Goal: Entertainment & Leisure: Consume media (video, audio)

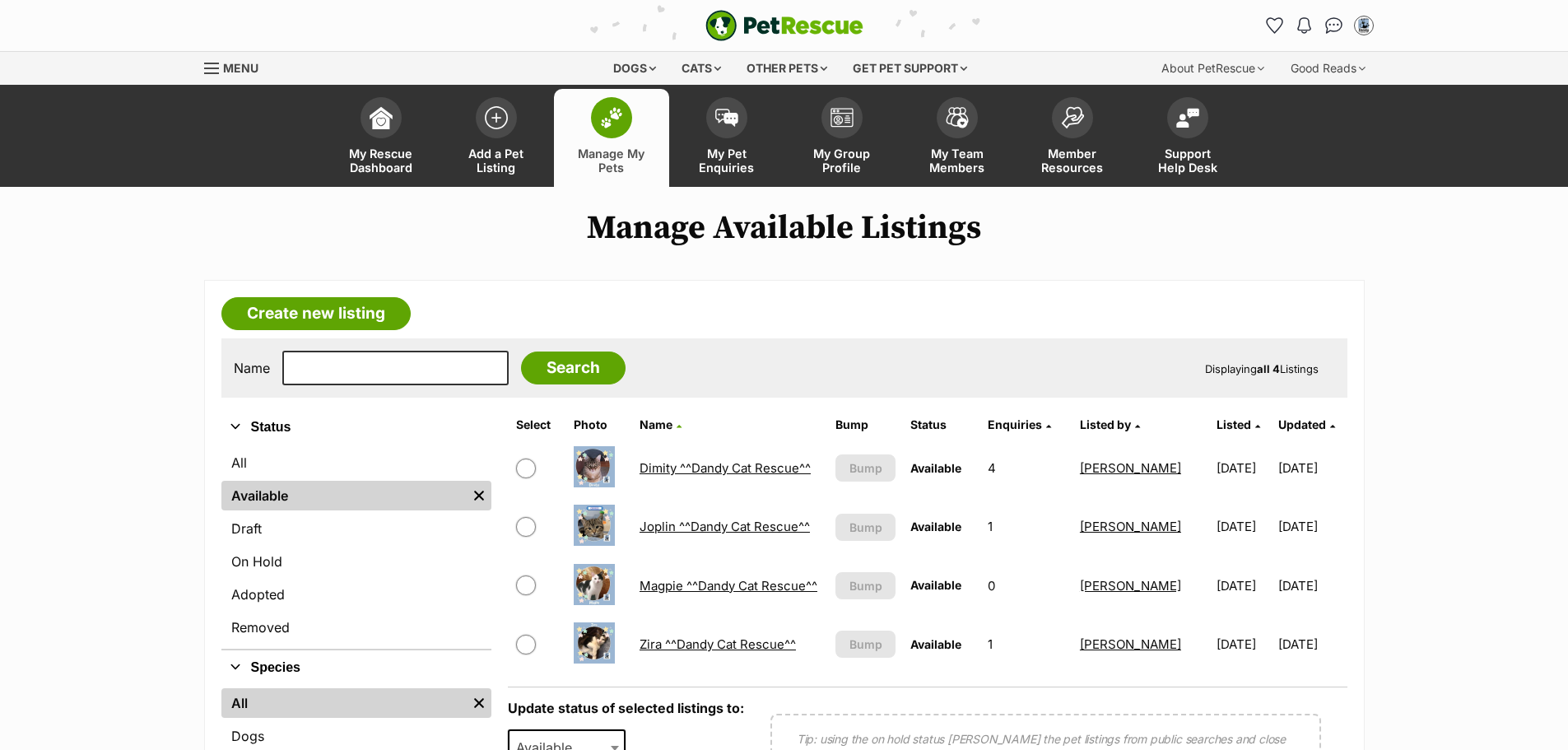
click at [661, 527] on link "Joplin ^^Dandy Cat Rescue^^" at bounding box center [724, 526] width 170 height 15
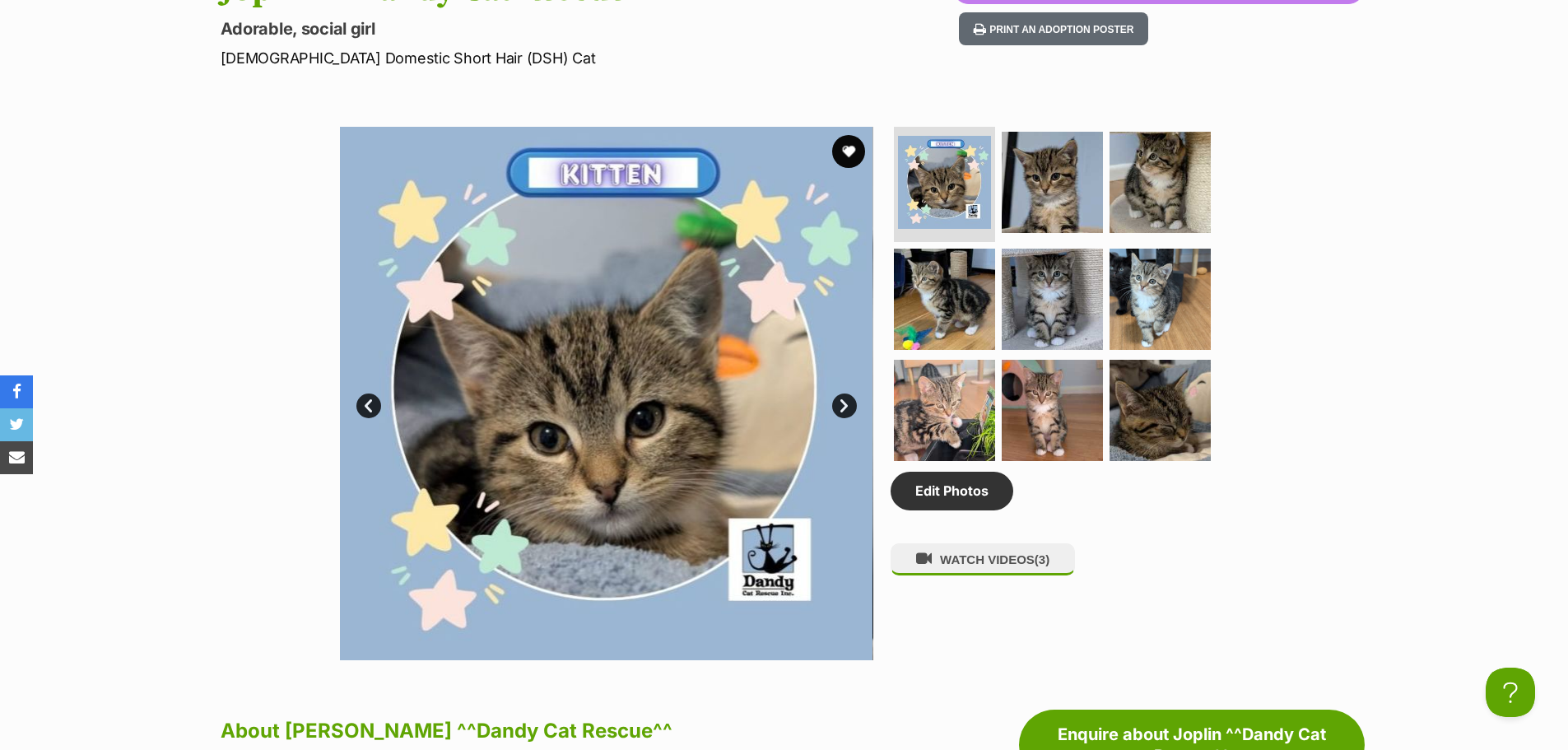
click at [845, 407] on link "Next" at bounding box center [844, 405] width 25 height 25
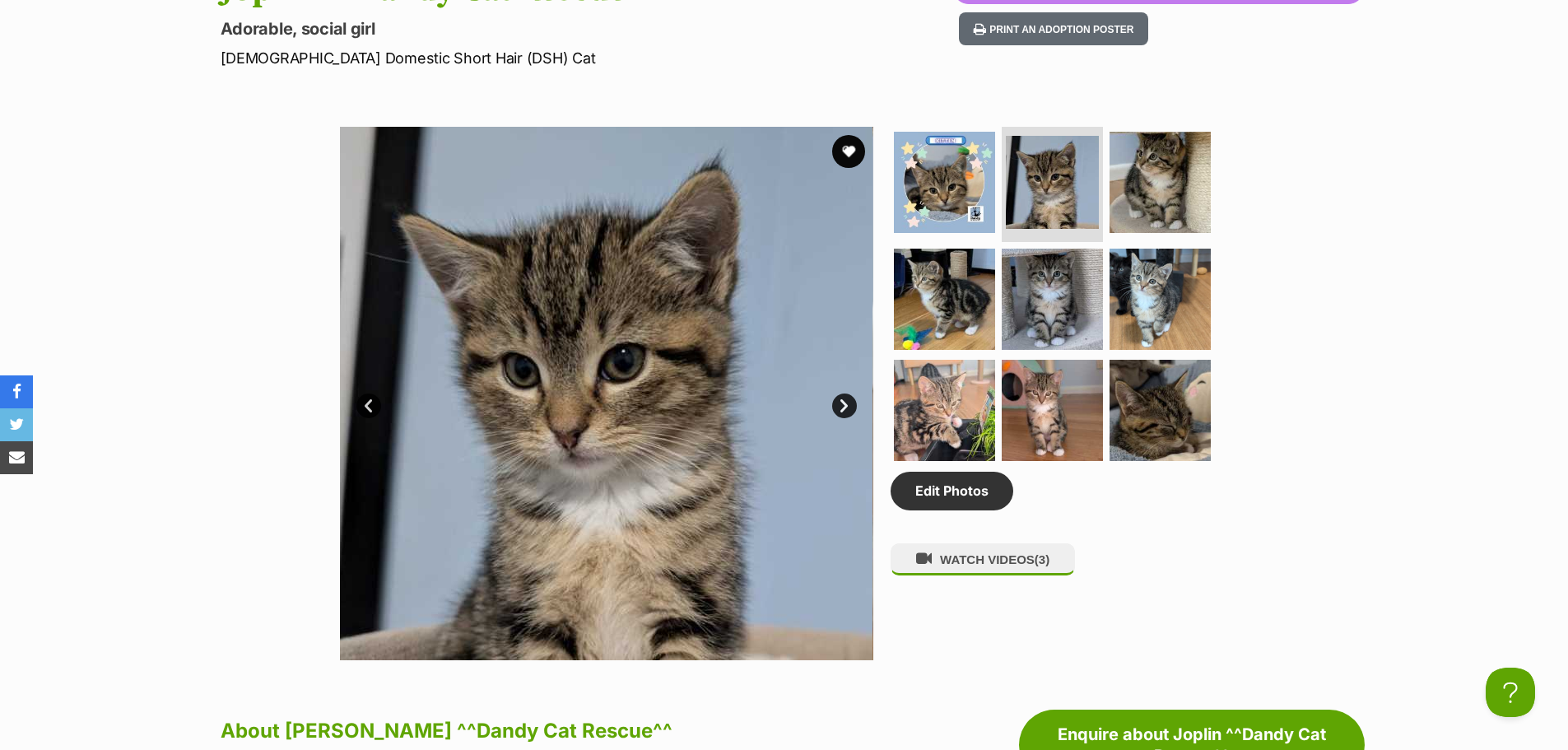
click at [845, 407] on link "Next" at bounding box center [844, 405] width 25 height 25
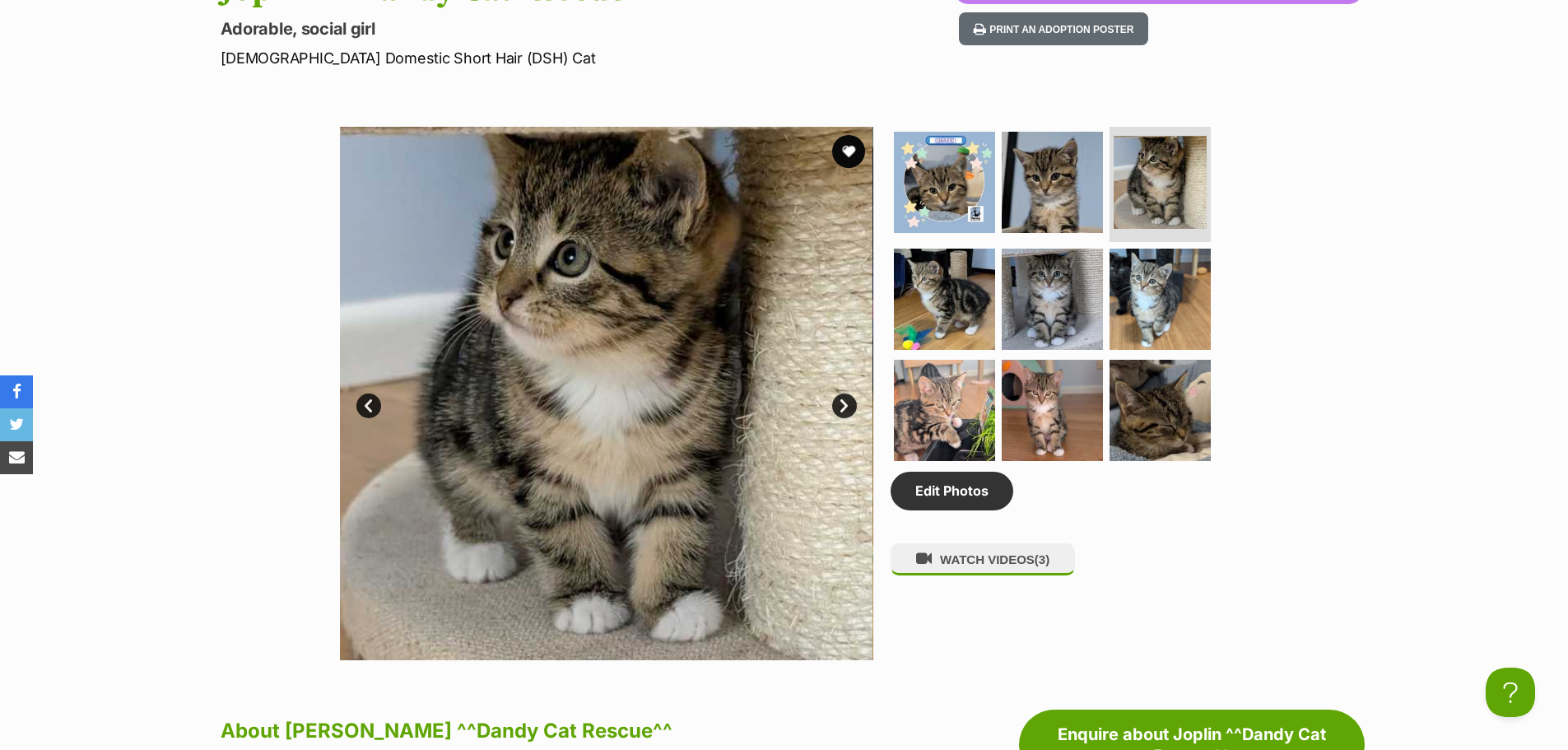
click at [845, 407] on link "Next" at bounding box center [844, 405] width 25 height 25
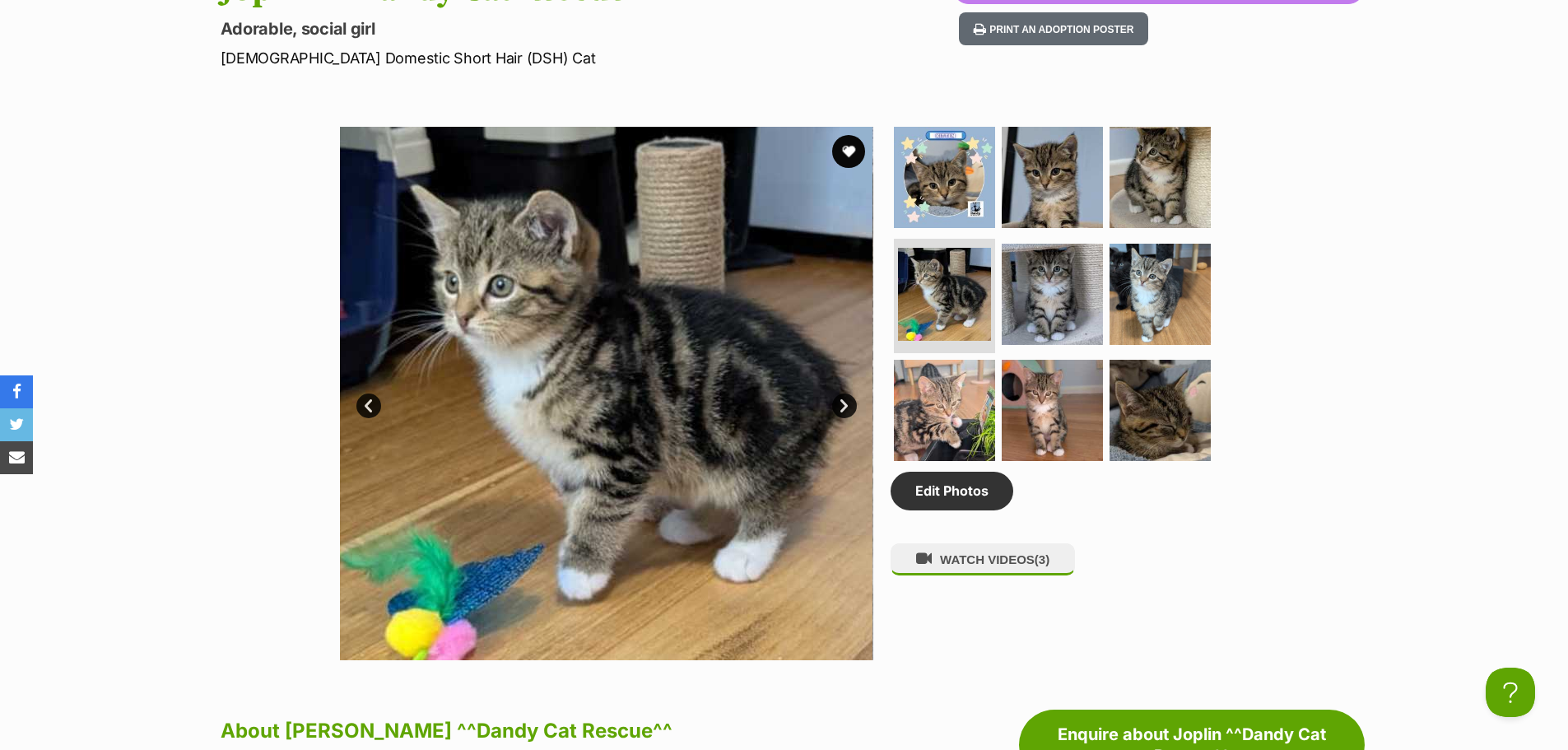
click at [845, 407] on link "Next" at bounding box center [844, 405] width 25 height 25
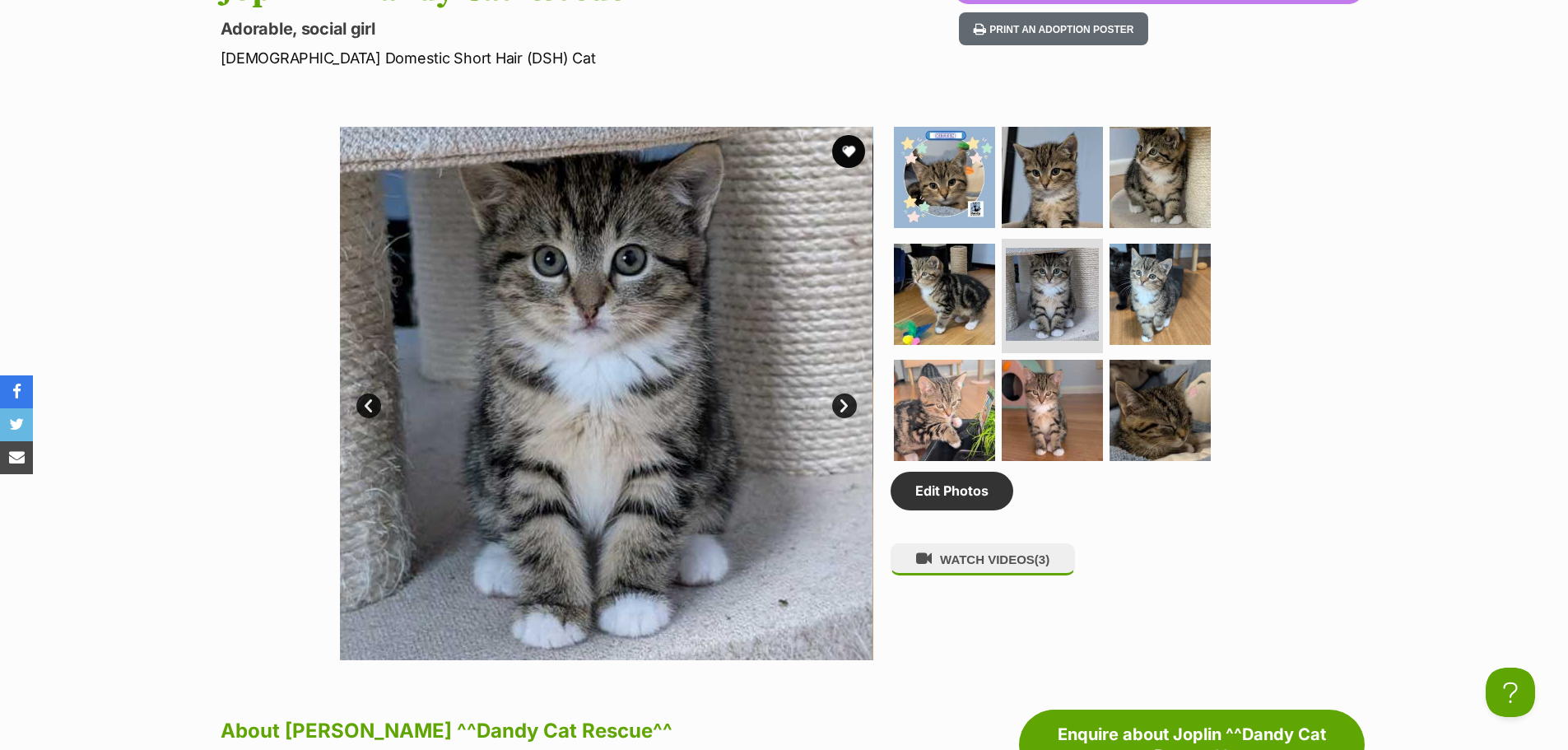
click at [845, 407] on link "Next" at bounding box center [844, 405] width 25 height 25
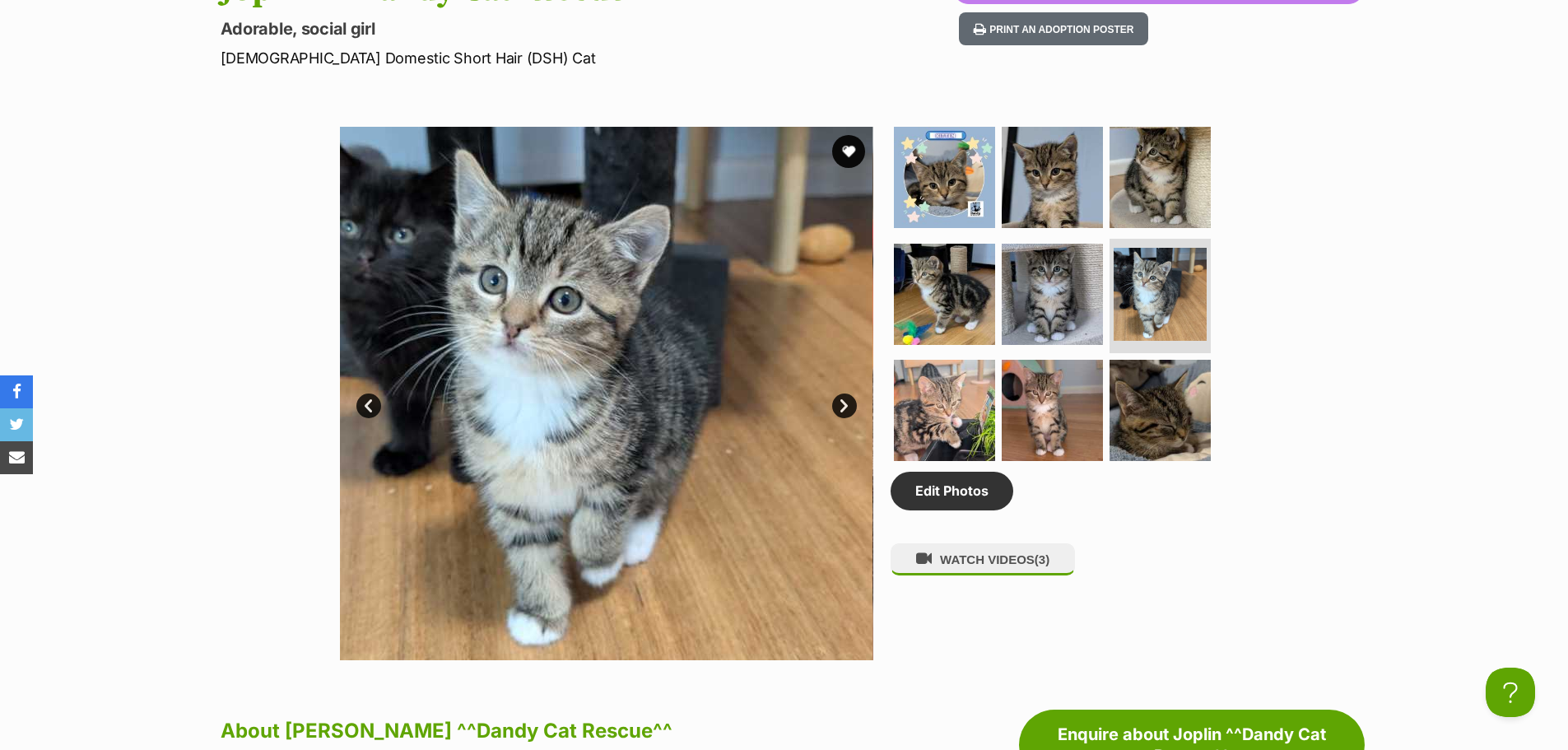
click at [845, 407] on link "Next" at bounding box center [844, 405] width 25 height 25
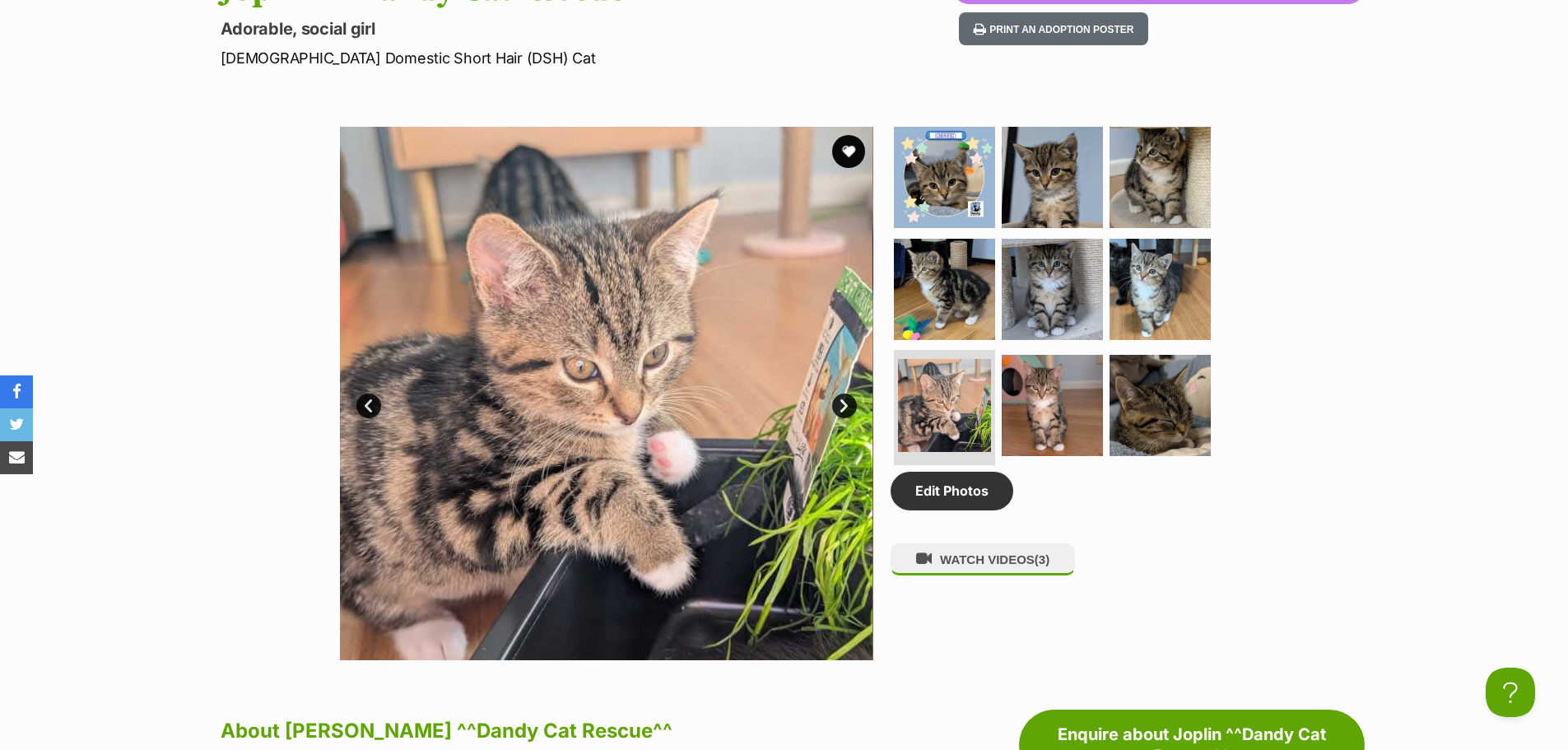
click at [845, 407] on link "Next" at bounding box center [844, 405] width 25 height 25
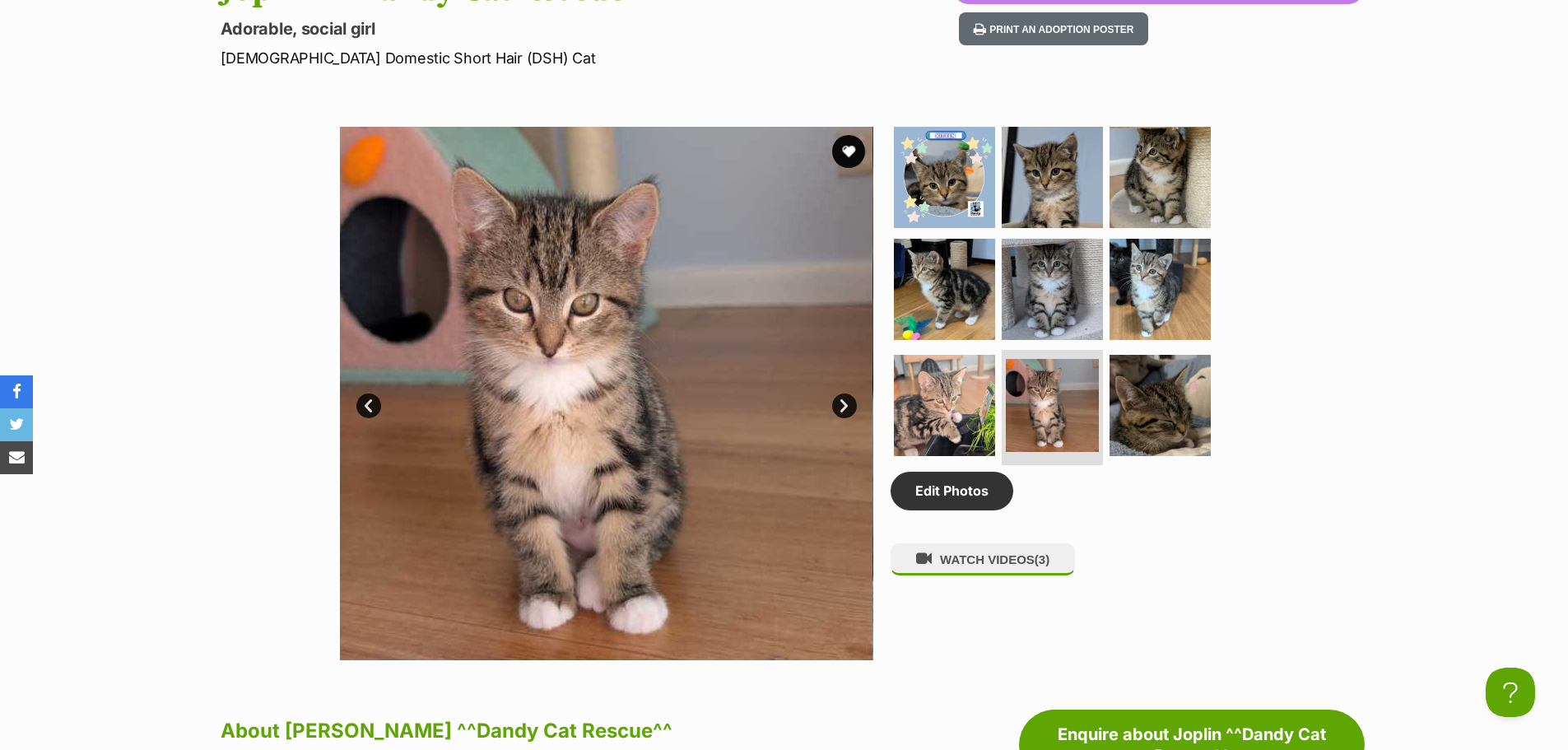
click at [845, 407] on link "Next" at bounding box center [844, 405] width 25 height 25
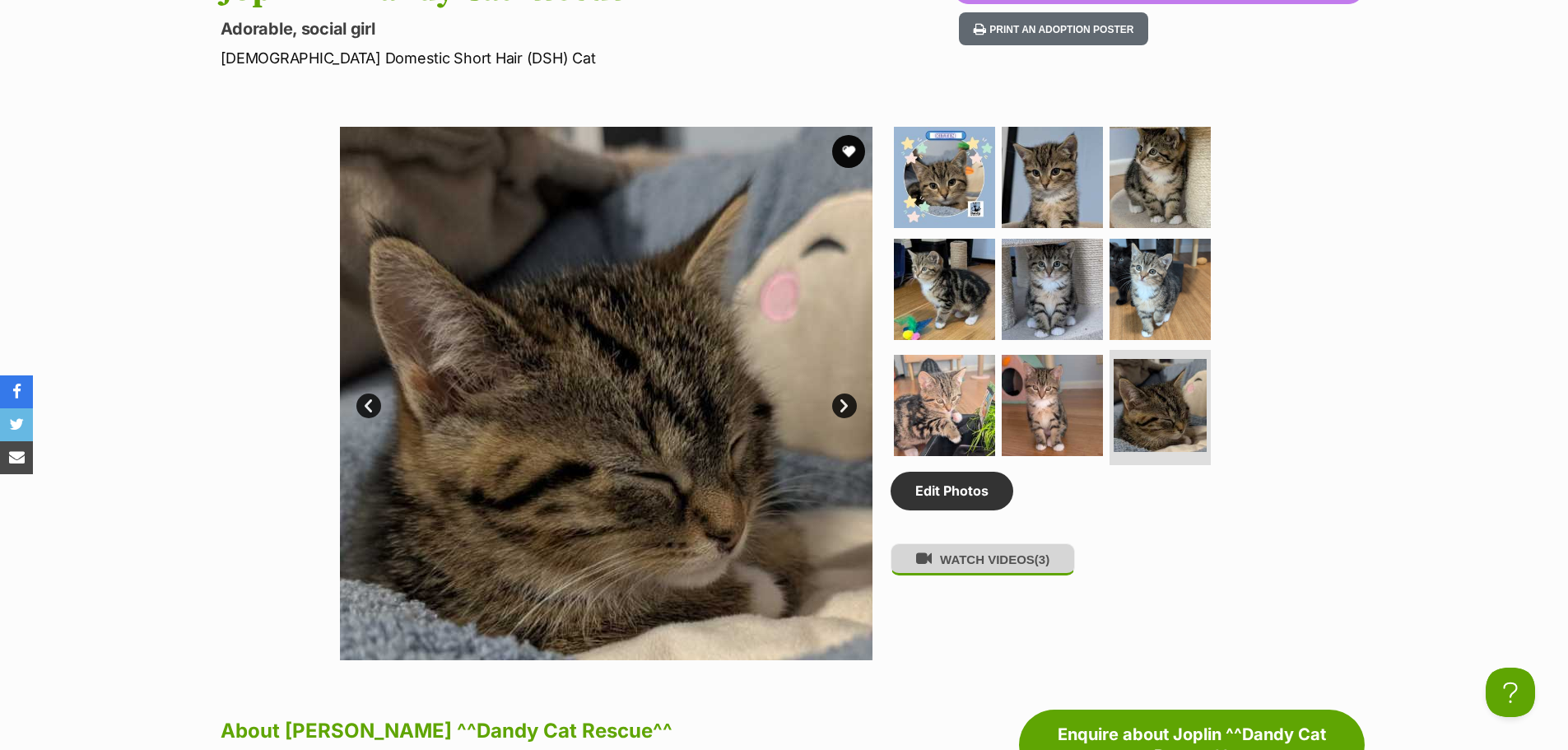
click at [979, 568] on button "WATCH VIDEOS (3)" at bounding box center [983, 559] width 184 height 32
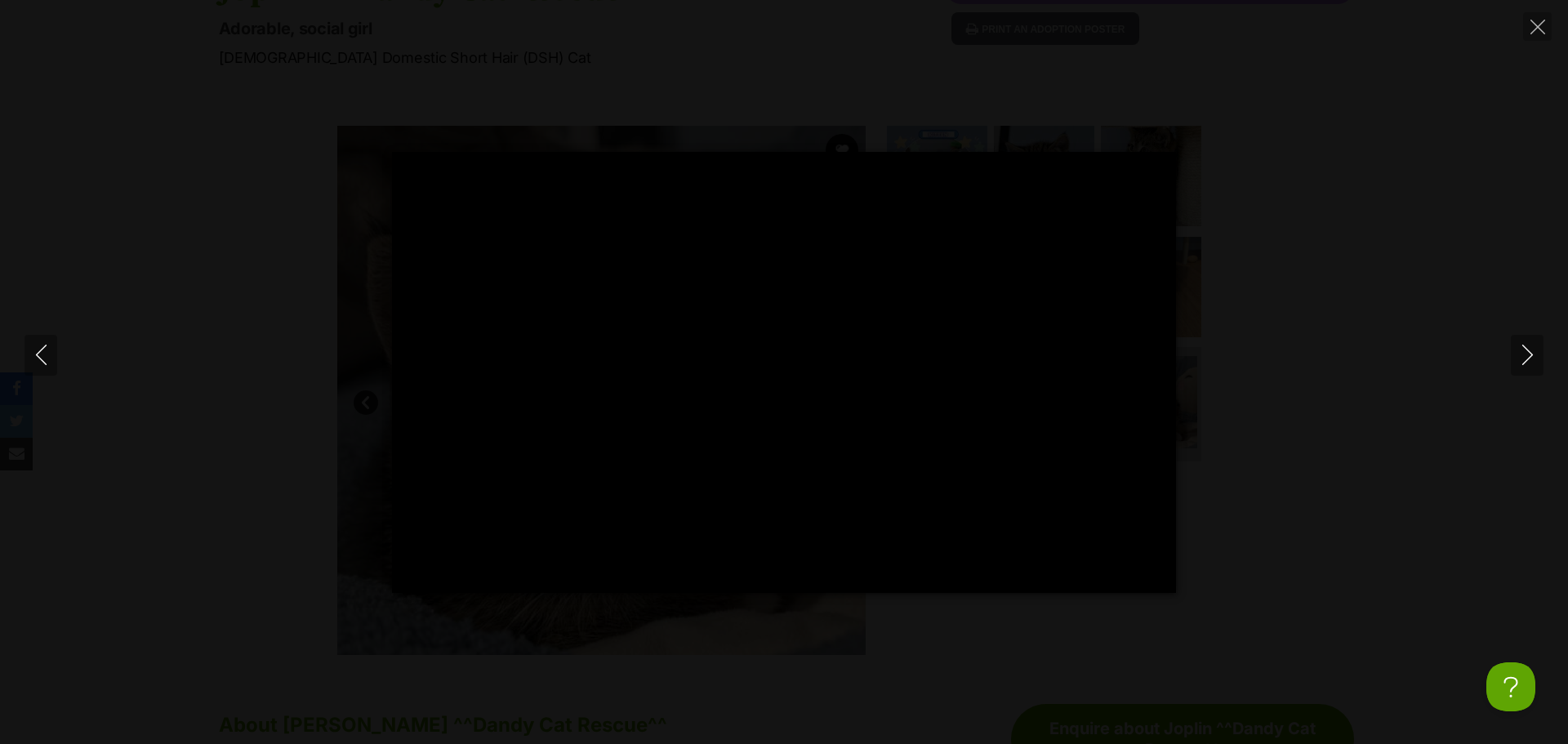
type input "100"
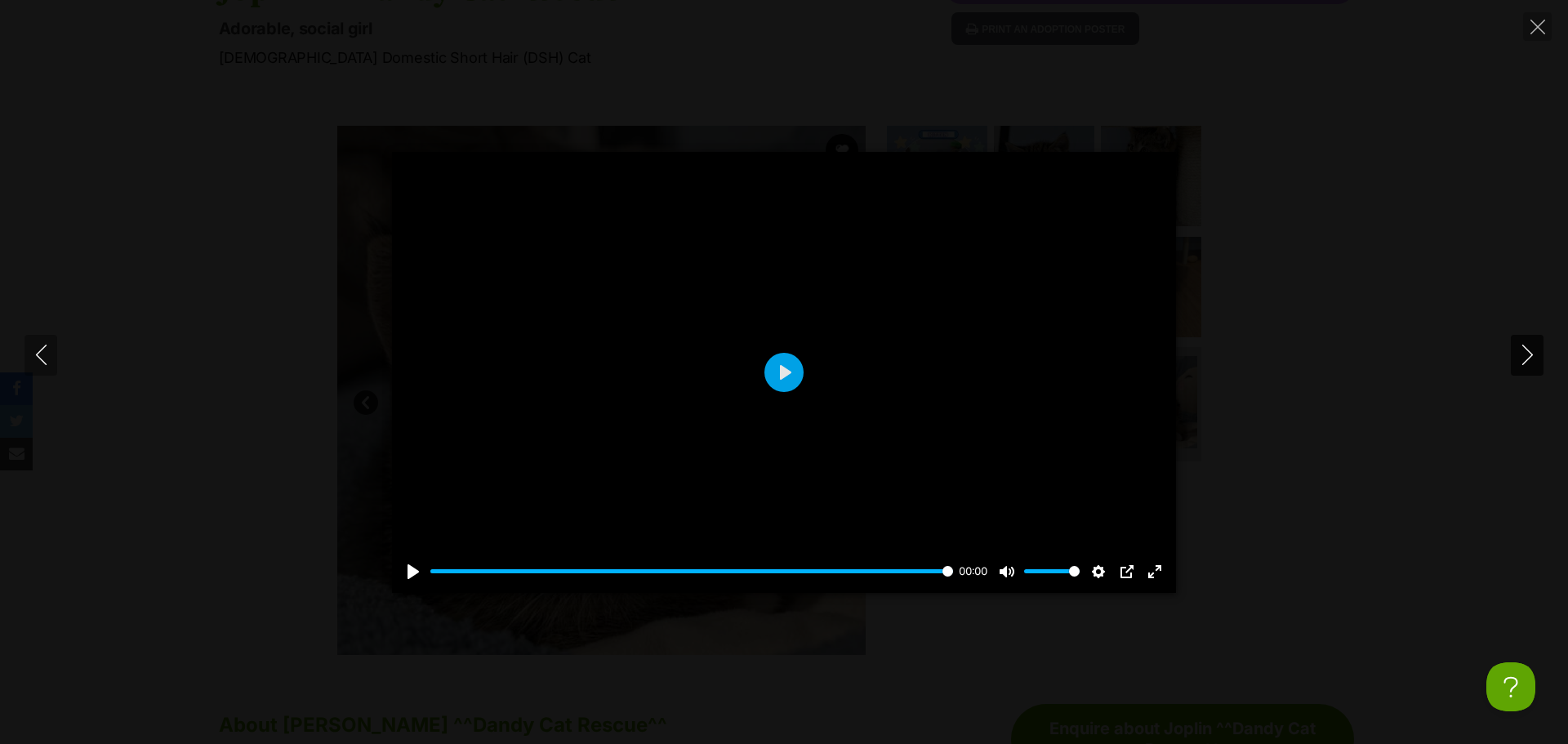
click at [1530, 363] on icon "Next" at bounding box center [1527, 355] width 20 height 20
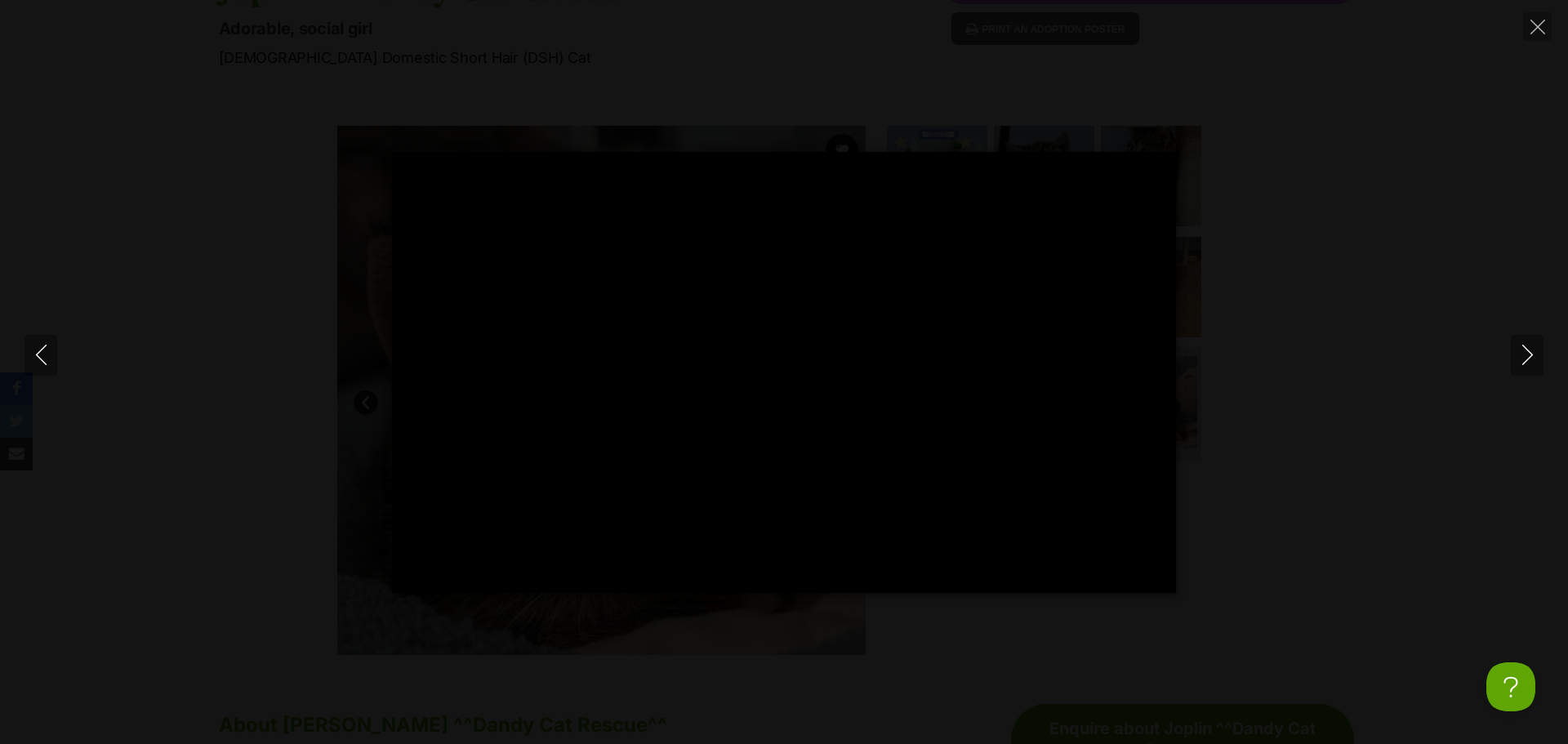
type input "100"
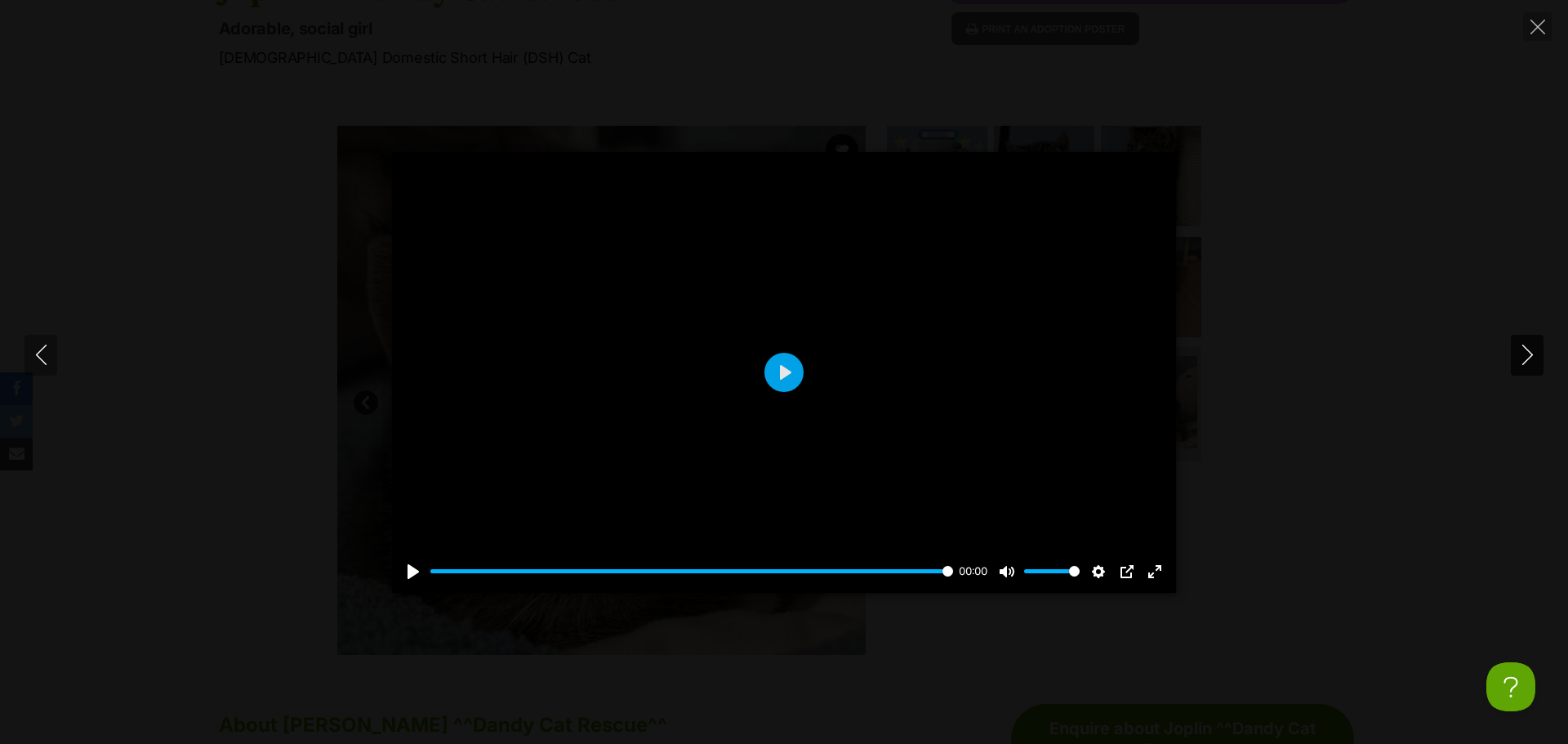
click at [1532, 352] on icon "Next" at bounding box center [1527, 355] width 20 height 20
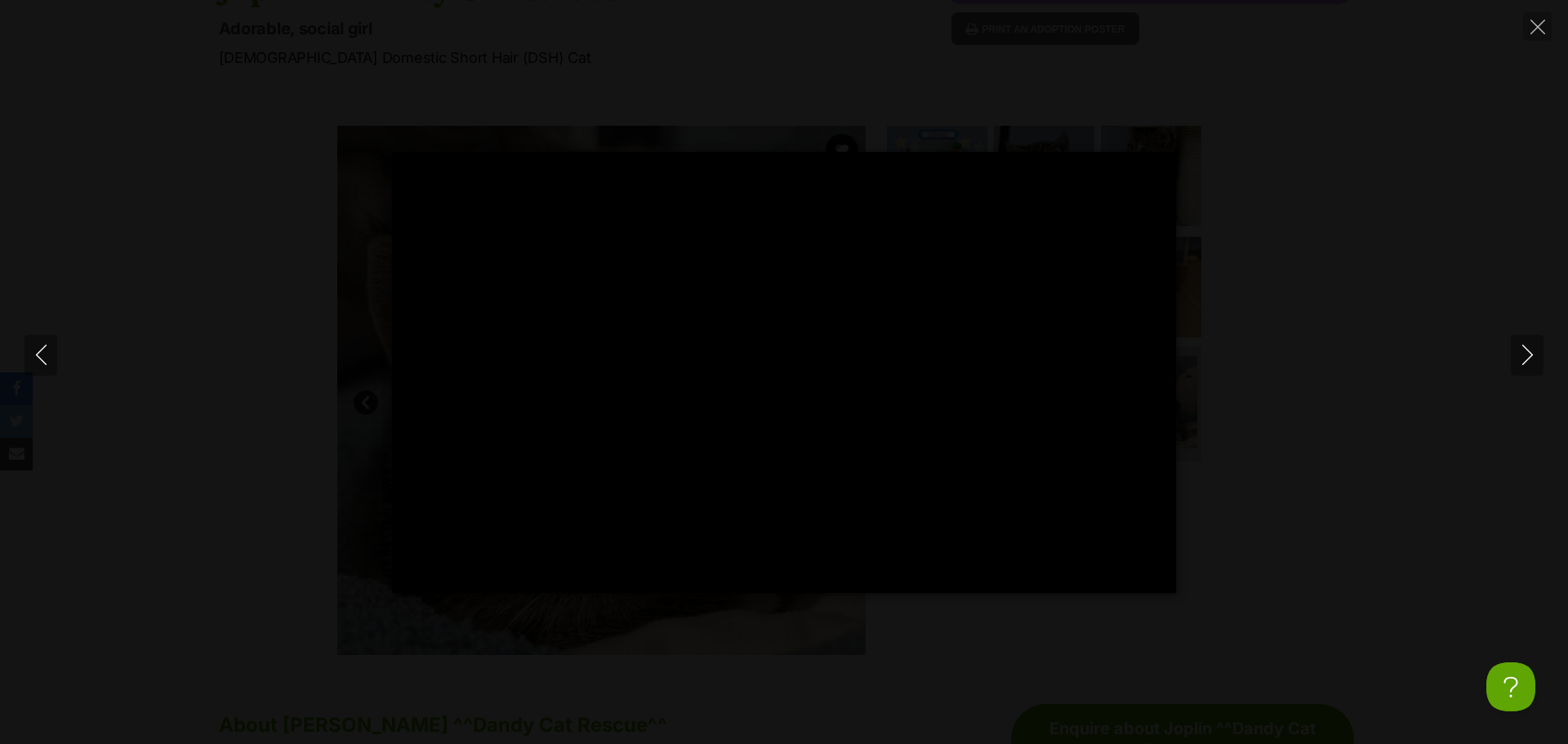
type input "100"
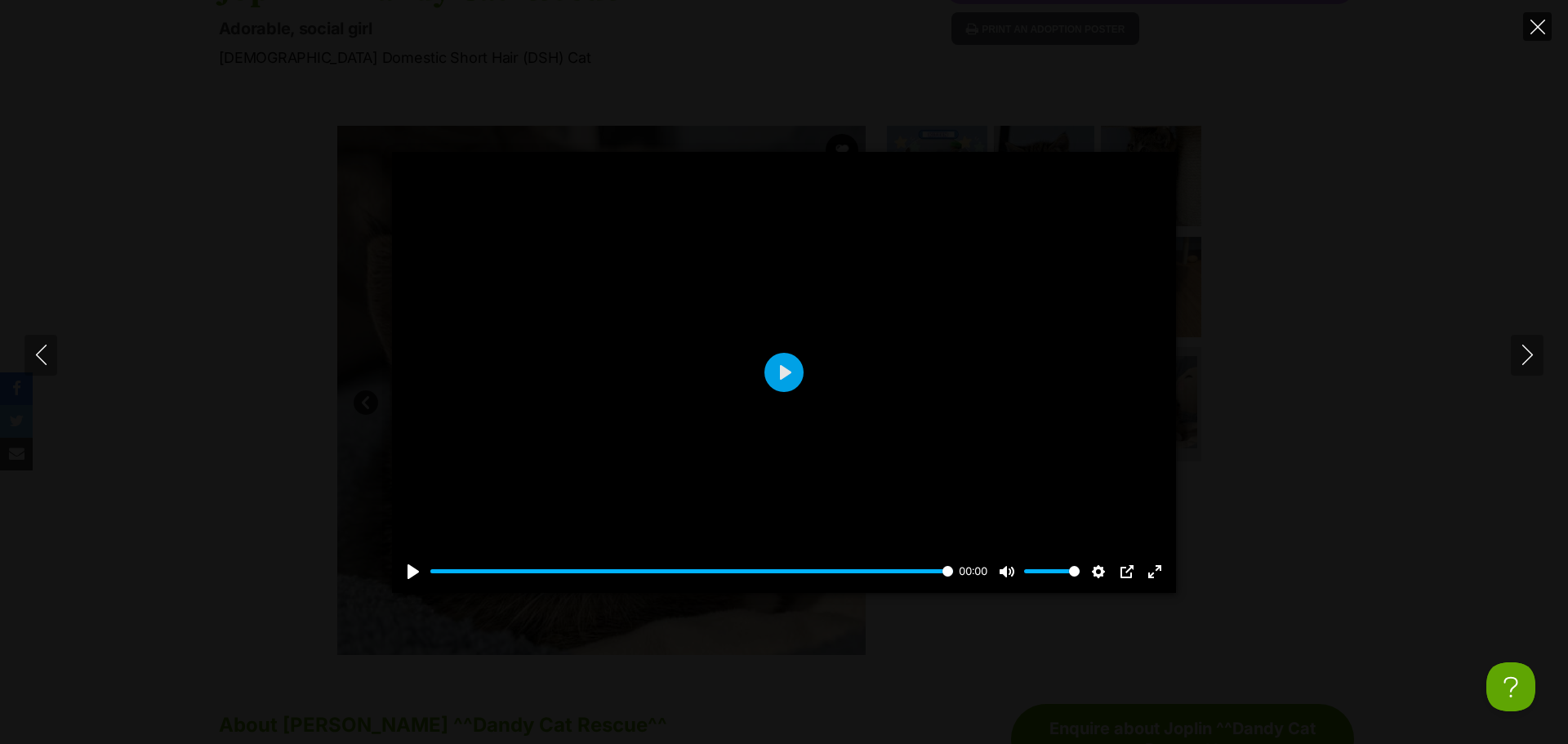
click at [1543, 23] on icon "Close" at bounding box center [1538, 27] width 15 height 15
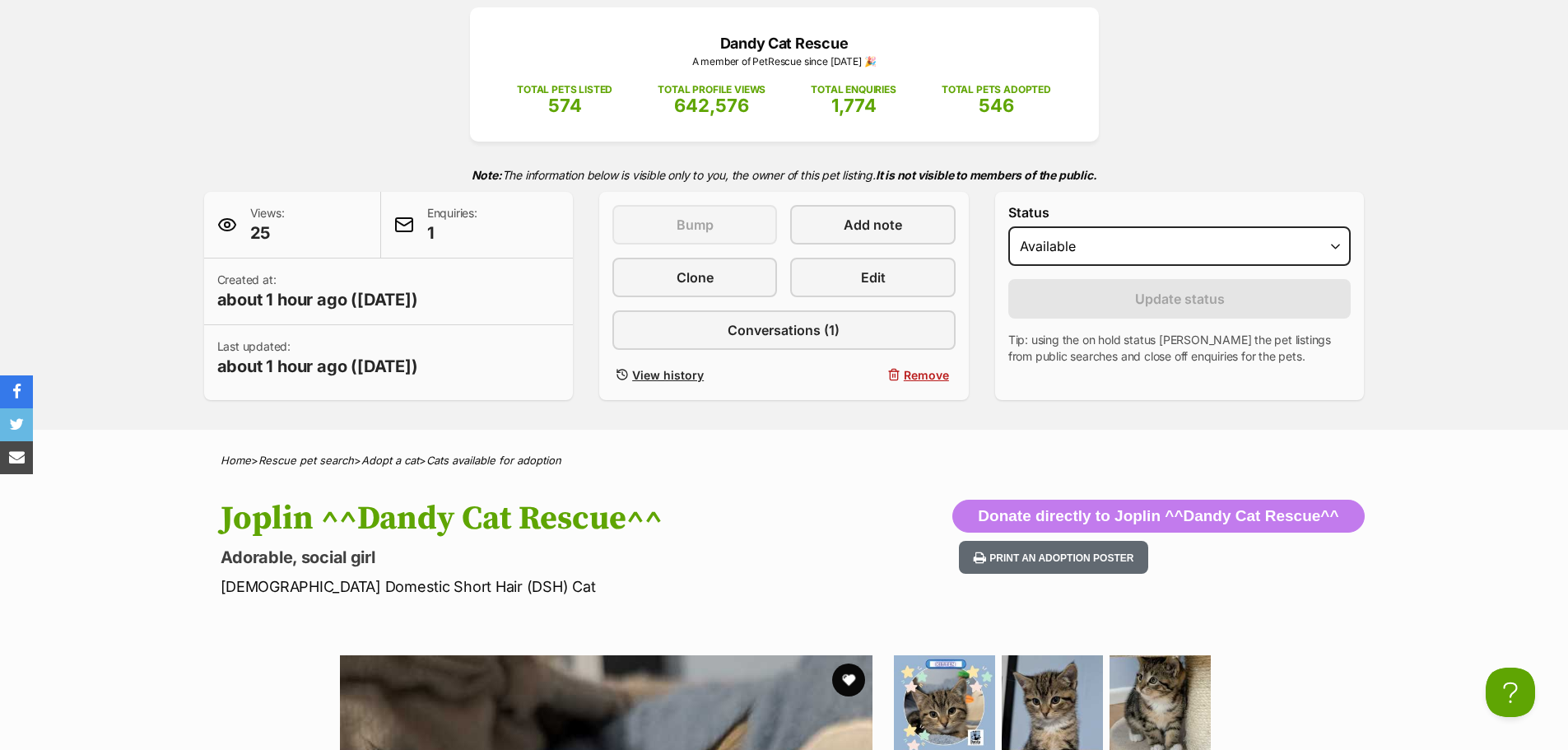
scroll to position [165, 0]
